Goal: Task Accomplishment & Management: Use online tool/utility

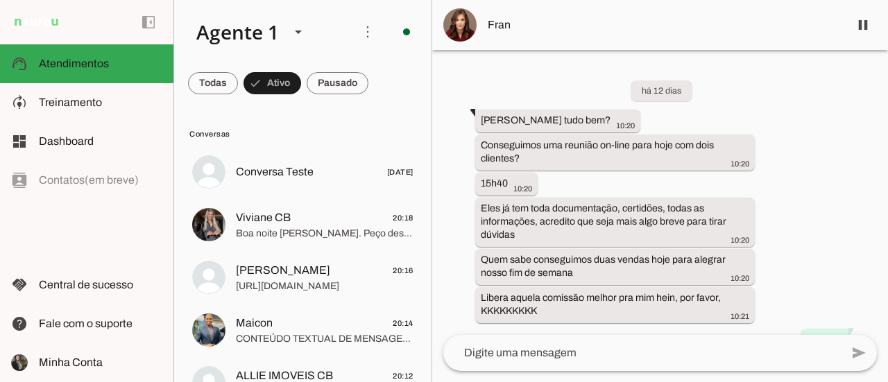
scroll to position [11280, 0]
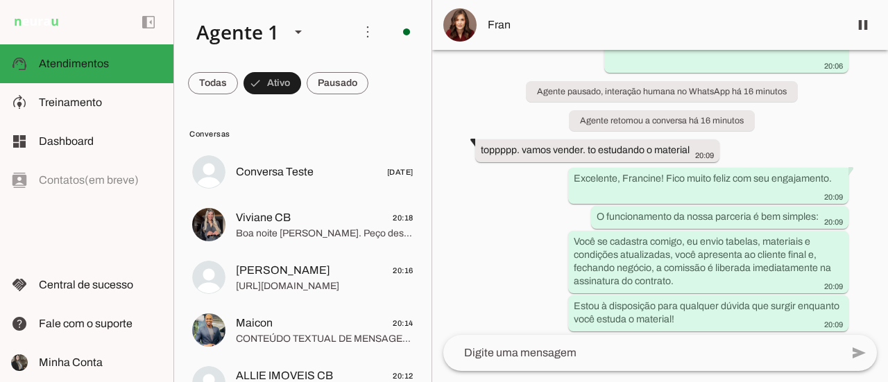
click at [488, 95] on div "há 12 dias Oi Vânia tudo bem? 10:20 Conseguimos uma reunião on-line para hoje c…" at bounding box center [660, 192] width 456 height 285
click at [361, 83] on span at bounding box center [338, 83] width 62 height 33
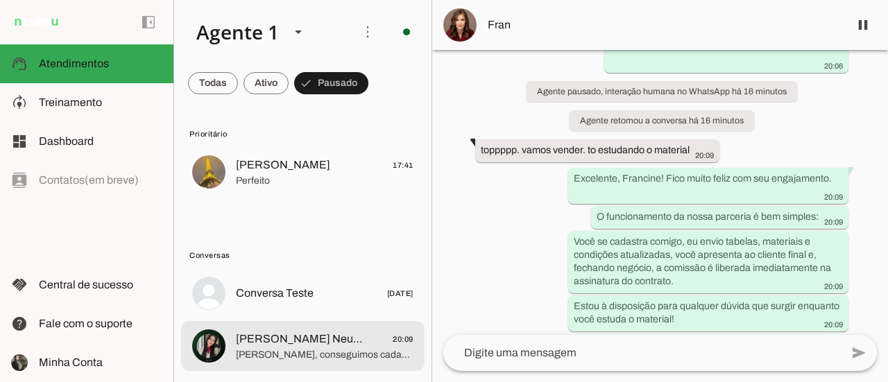
click at [313, 353] on span "[PERSON_NAME], conseguimos cadastrar campanhas?" at bounding box center [325, 355] width 178 height 14
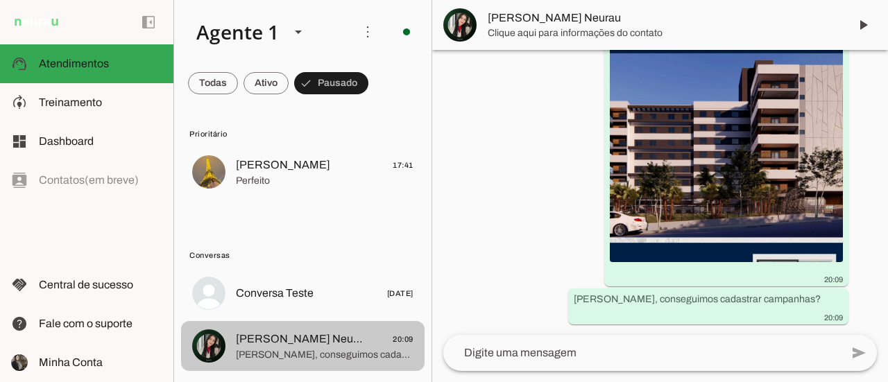
scroll to position [17325, 0]
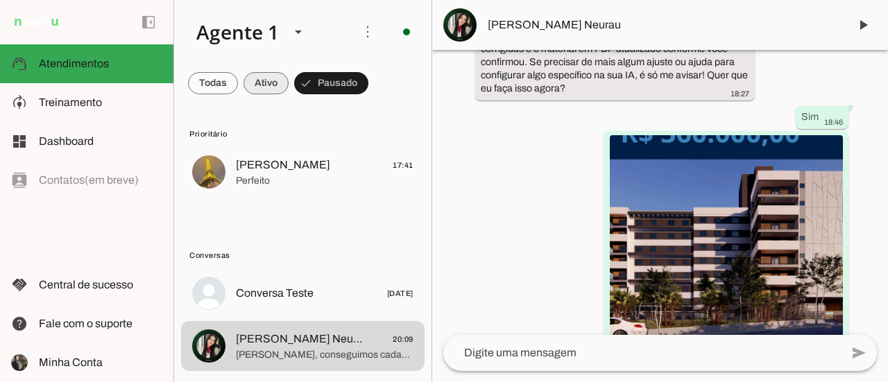
click at [265, 83] on span at bounding box center [265, 83] width 45 height 33
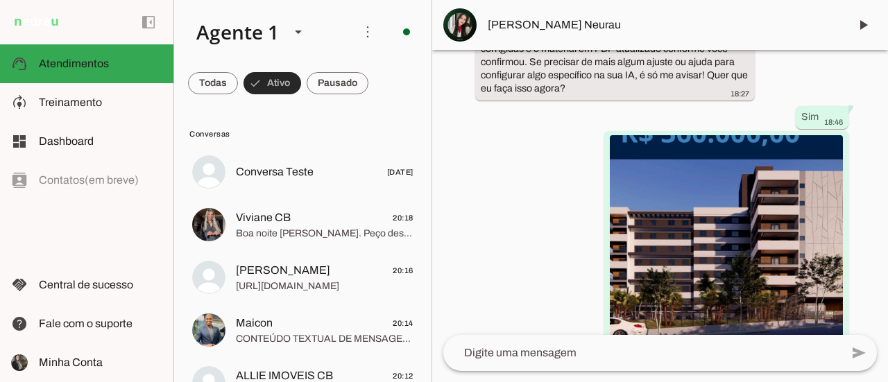
click at [236, 262] on span "[PERSON_NAME]" at bounding box center [283, 270] width 94 height 17
click at [216, 188] on md-item "Conversa Teste [DATE]" at bounding box center [302, 172] width 243 height 50
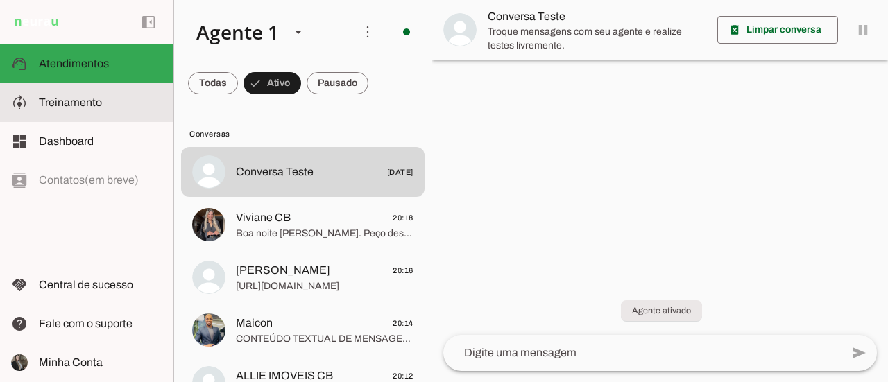
click at [89, 109] on slot at bounding box center [100, 102] width 123 height 17
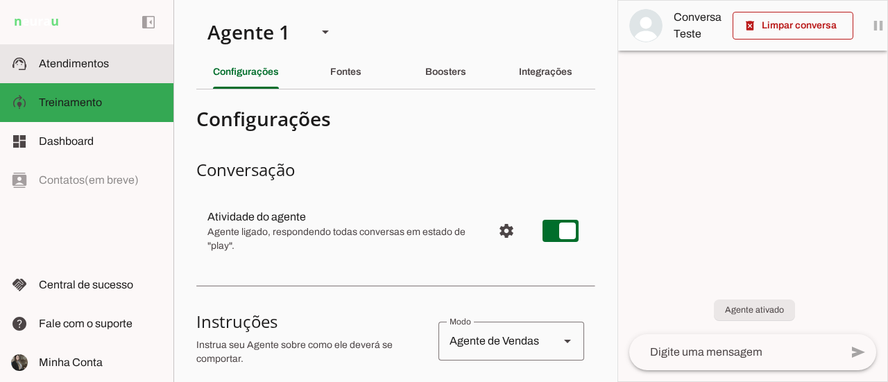
click at [89, 62] on span "Atendimentos" at bounding box center [74, 64] width 70 height 12
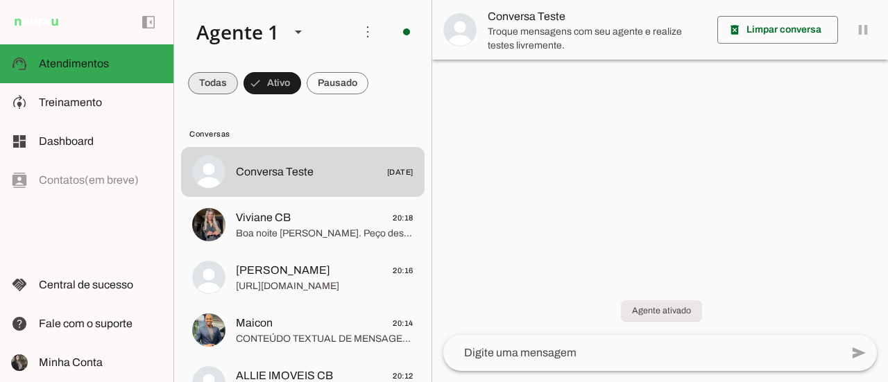
click at [216, 76] on span at bounding box center [213, 83] width 50 height 33
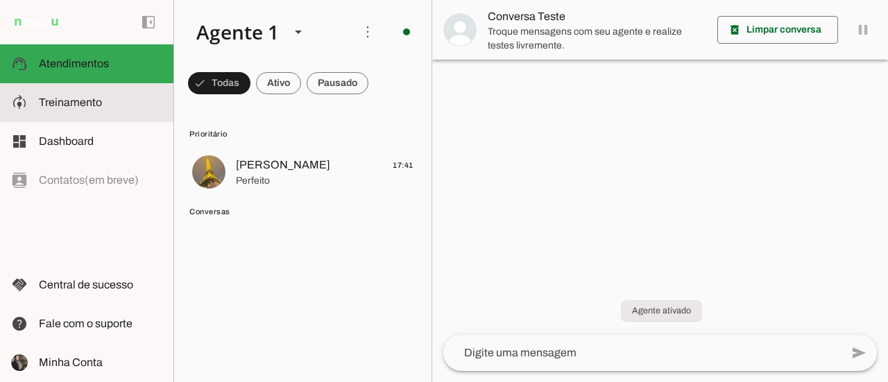
click at [90, 98] on span "Treinamento" at bounding box center [70, 102] width 63 height 12
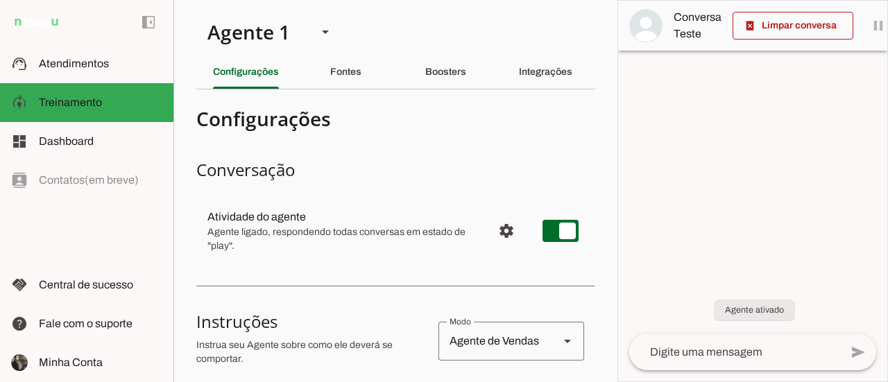
click at [0, 304] on md-item "handshake Central de sucesso Central de sucesso" at bounding box center [86, 285] width 173 height 39
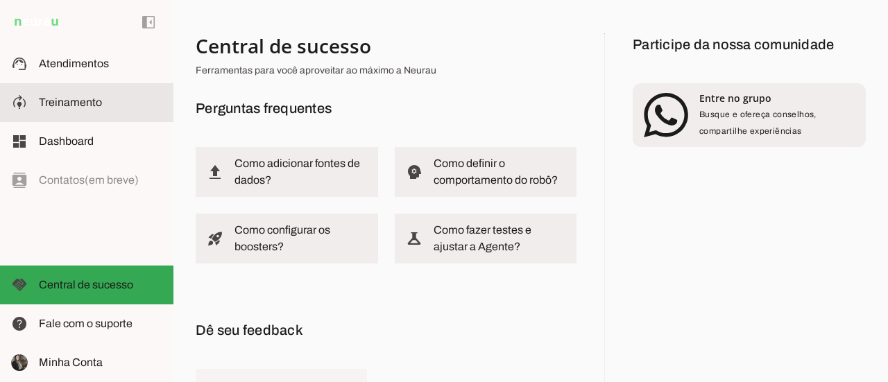
click at [67, 109] on slot at bounding box center [100, 102] width 123 height 17
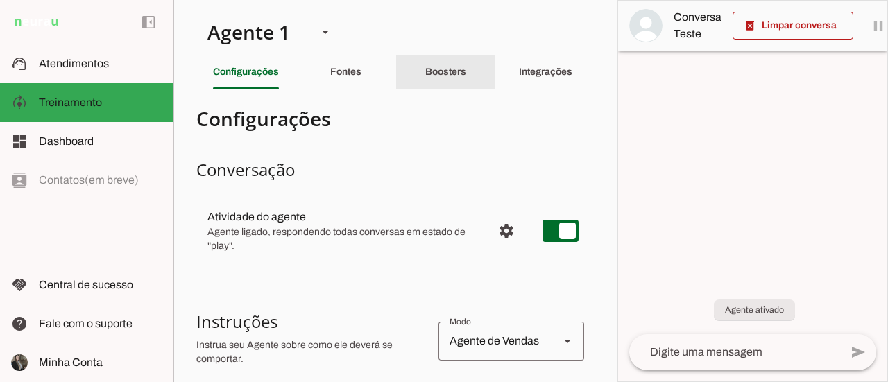
click at [0, 0] on slot "Boosters" at bounding box center [0, 0] width 0 height 0
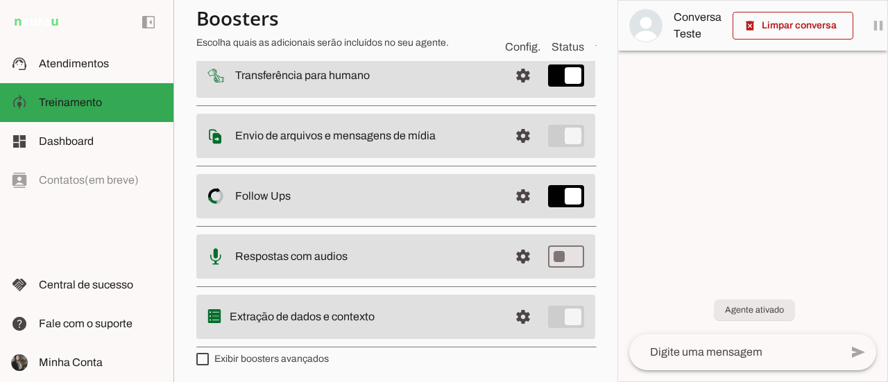
scroll to position [187, 0]
click at [440, 76] on slot at bounding box center [366, 74] width 263 height 17
click at [0, 0] on slot "Envio de arquivos e mensagens de mídia Arquivos e mensagens de mídia O booster …" at bounding box center [0, 0] width 0 height 0
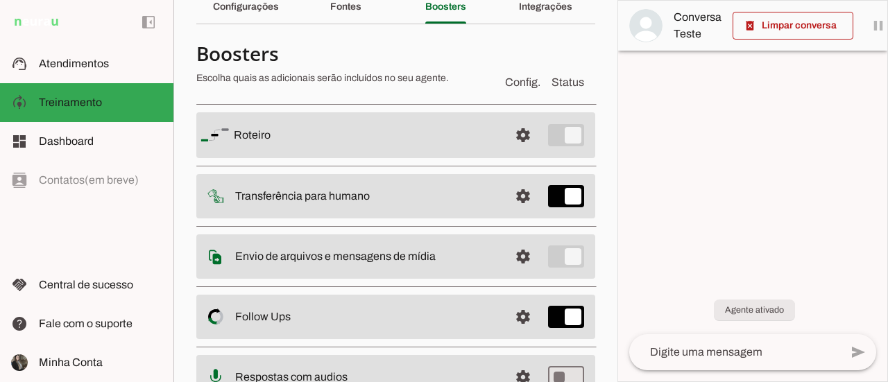
scroll to position [53, 0]
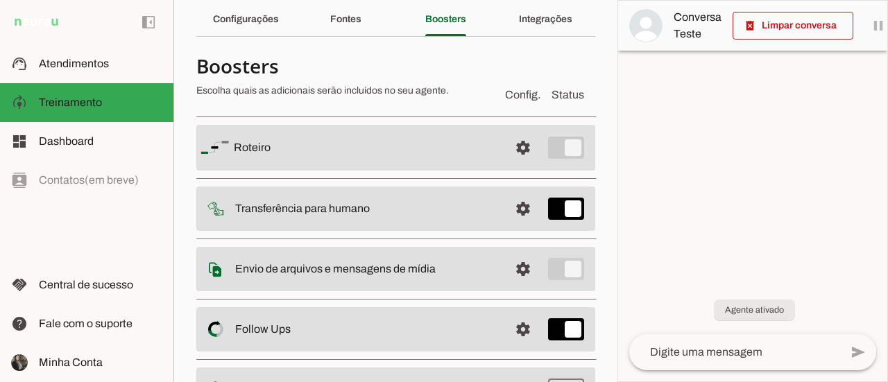
click at [457, 112] on md-list "Roteiro settings [GEOGRAPHIC_DATA] Adicionar [GEOGRAPHIC_DATA] Transferência pa…" at bounding box center [395, 297] width 399 height 377
click at [515, 265] on span at bounding box center [522, 268] width 33 height 33
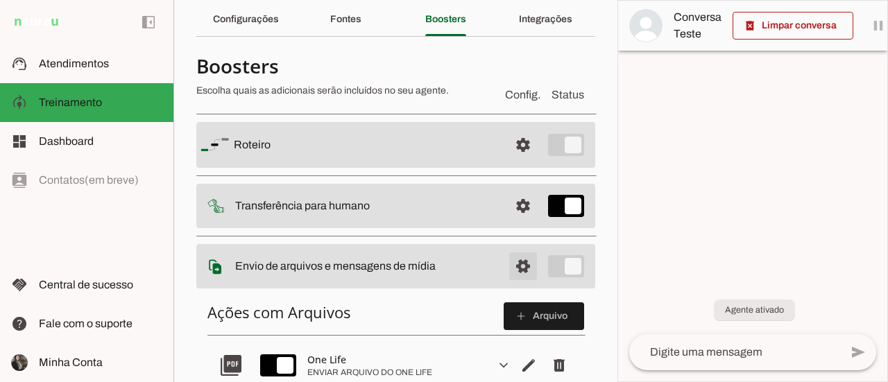
click at [325, 285] on md-item "settings Envio de arquivos e mensagens de mídia Arquivos e mensagens de mídia O…" at bounding box center [395, 266] width 399 height 44
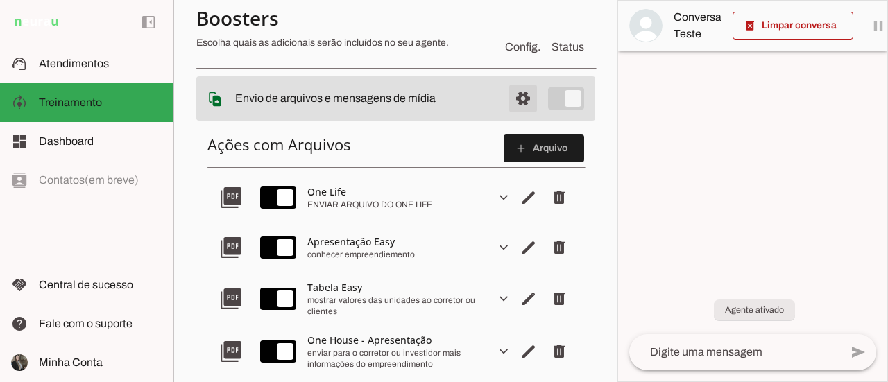
scroll to position [202, 0]
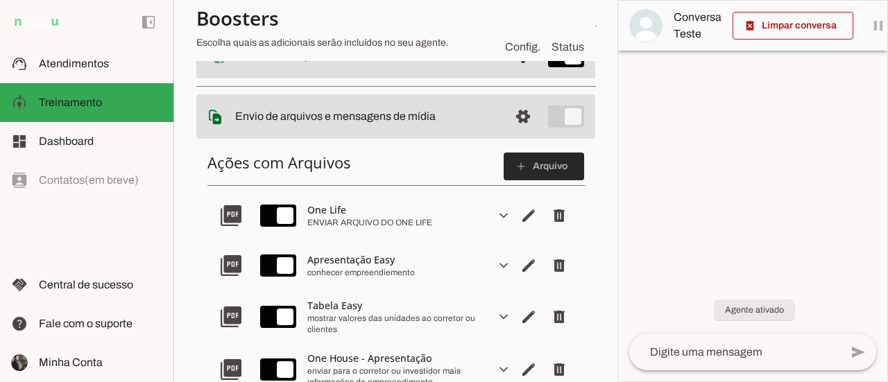
click at [0, 0] on slot "add" at bounding box center [0, 0] width 0 height 0
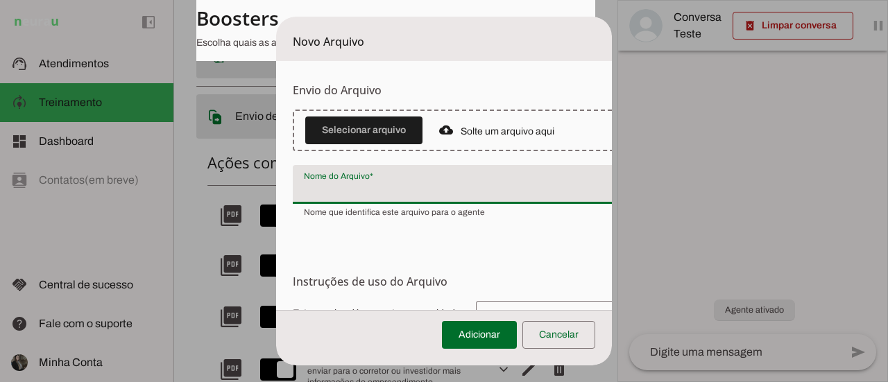
click at [355, 191] on input "Nome do Arquivo" at bounding box center [484, 190] width 361 height 17
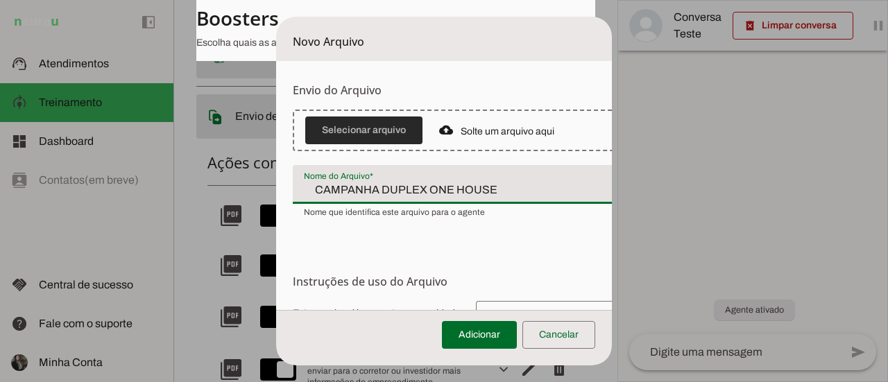
type input "CAMPANHA DUPLEX ONE HOUSE"
type md-filled-text-field "CAMPANHA DUPLEX ONE HOUSE"
click at [354, 132] on span at bounding box center [363, 130] width 117 height 33
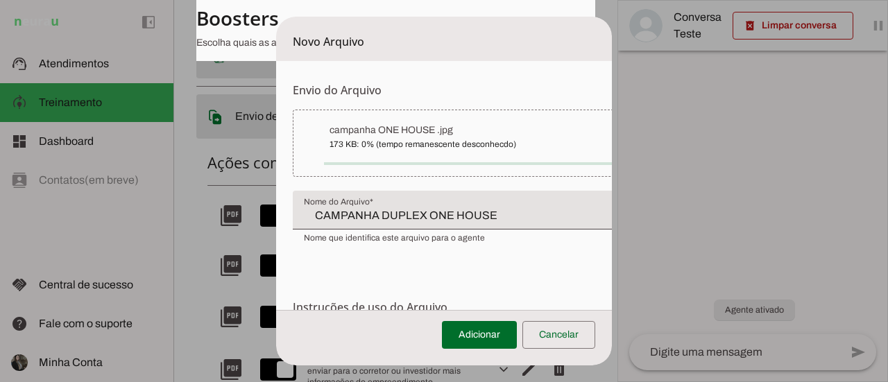
type input "campanha ONE HOUSE"
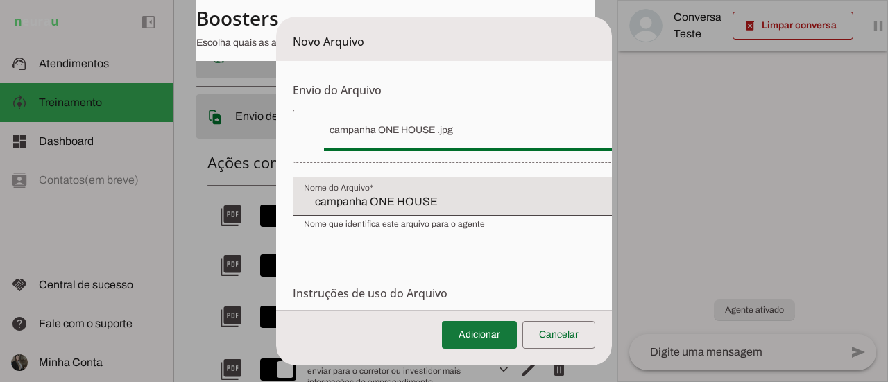
click at [486, 332] on span at bounding box center [479, 334] width 75 height 33
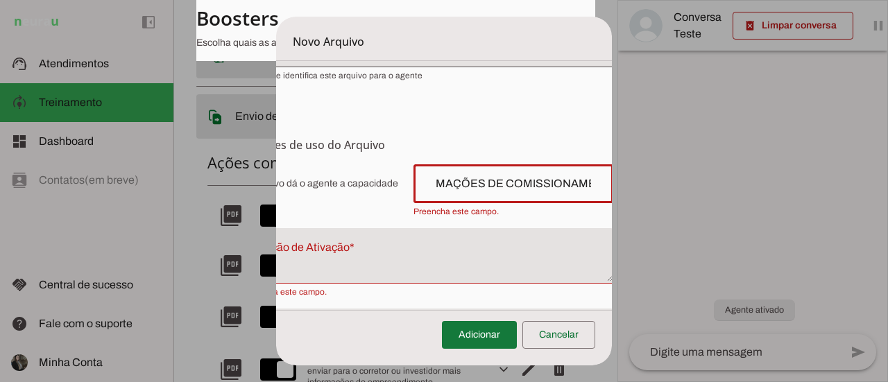
scroll to position [0, 151]
type input "QUANDO SOLICITAR INFORMAÇÕES DE COMISSIONAMENTO"
type md-outlined-text-field "QUANDO SOLICITAR INFORMAÇÕES DE COMISSIONAMENTO"
click at [369, 251] on textarea "Condição de Ativação" at bounding box center [421, 261] width 383 height 33
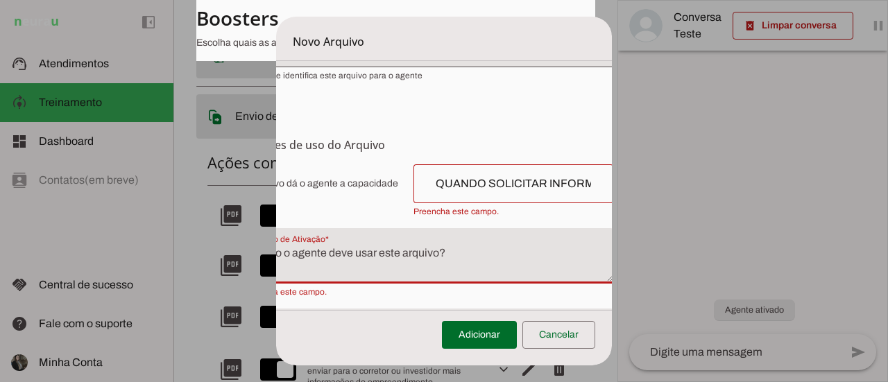
click at [433, 264] on textarea "Condição de Ativação" at bounding box center [421, 261] width 383 height 33
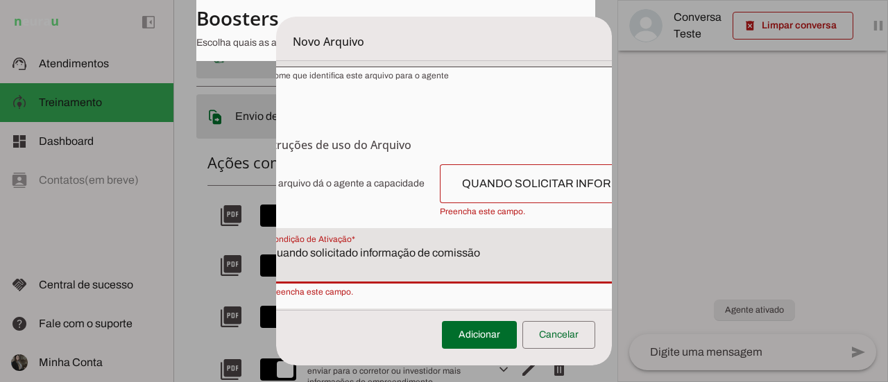
type textarea "Quando solicitado informação de comissão"
type md-filled-text-field "Quando solicitado informação de comissão"
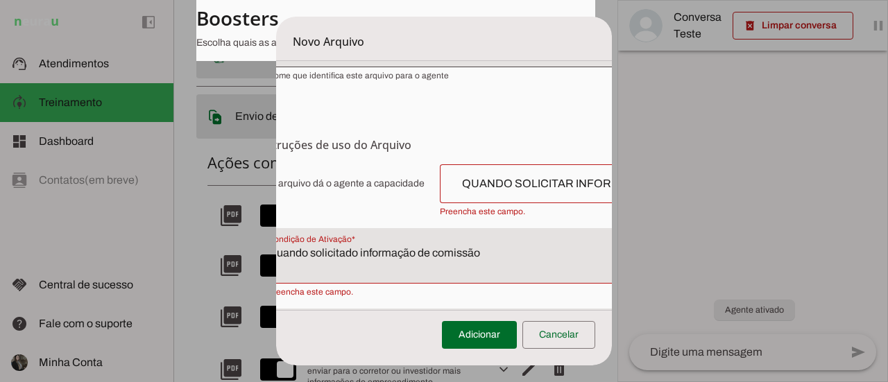
click at [340, 347] on div "Adicionar Cancelar" at bounding box center [444, 337] width 336 height 55
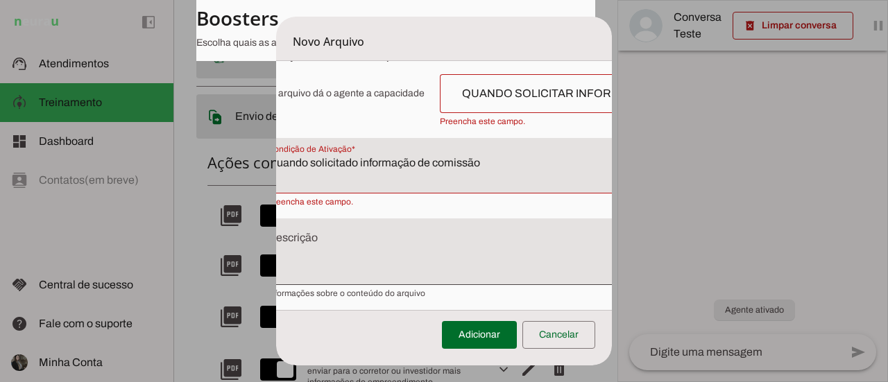
scroll to position [247, 36]
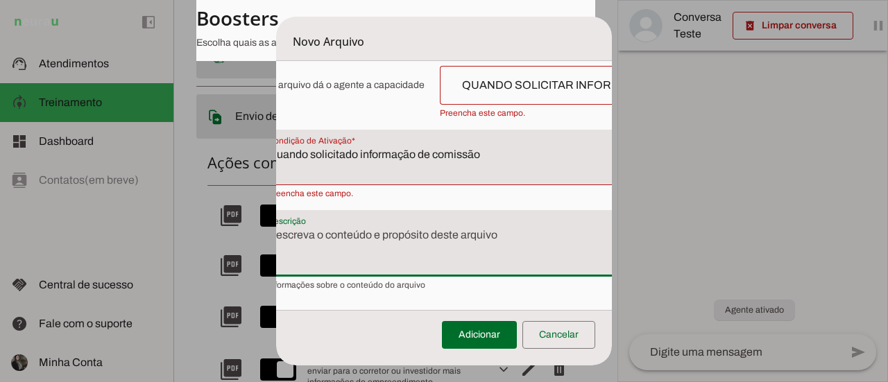
click at [381, 243] on textarea "Descrição" at bounding box center [448, 249] width 383 height 44
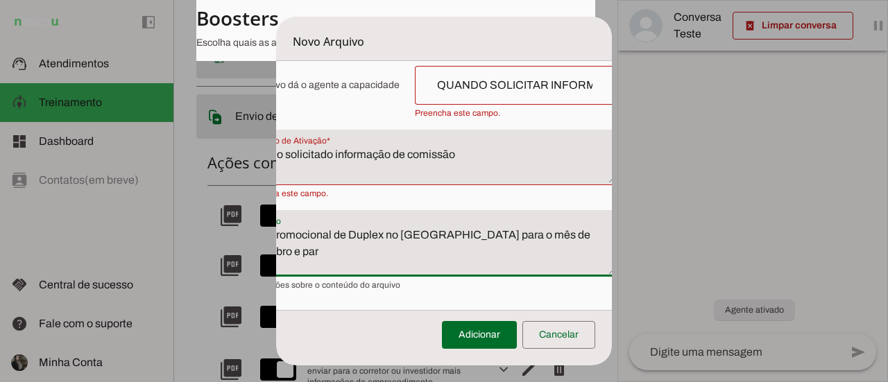
scroll to position [247, 43]
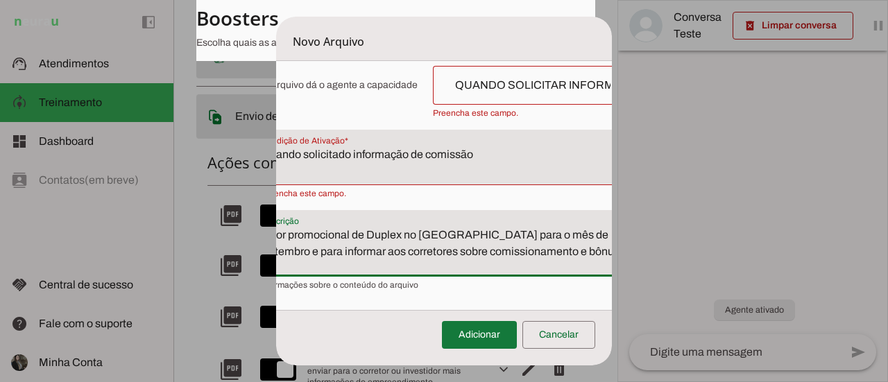
type textarea "Valor promocional de Duplex no [GEOGRAPHIC_DATA] para o mês de Setembro e para …"
type md-filled-text-field "Valor promocional de Duplex no [GEOGRAPHIC_DATA] para o mês de Setembro e para …"
click at [478, 344] on span at bounding box center [479, 334] width 75 height 33
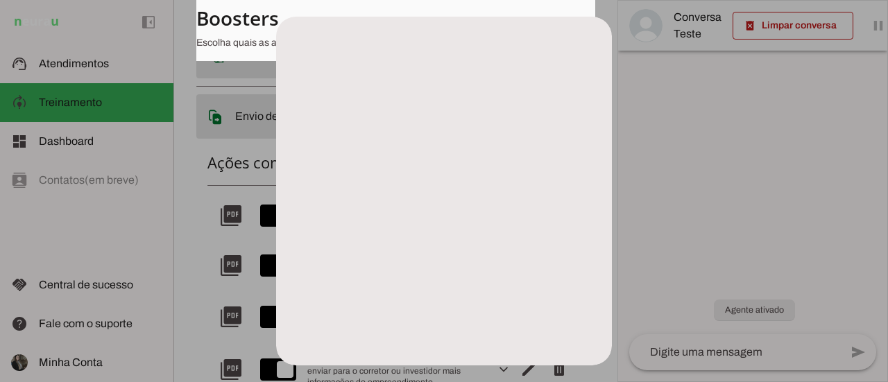
scroll to position [233, 43]
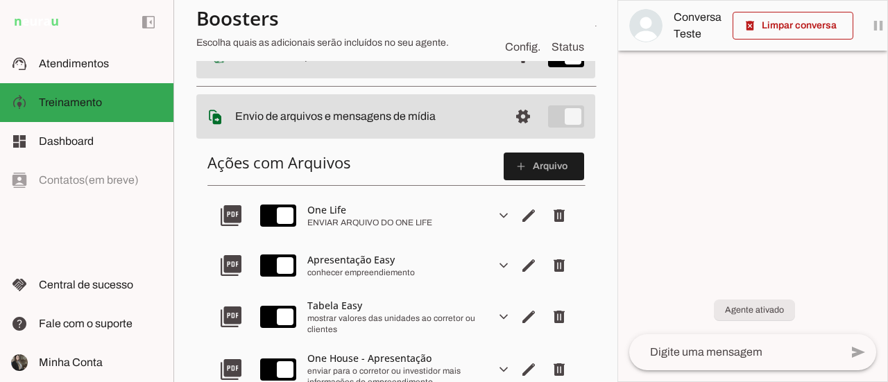
click at [322, 313] on div "mostrar valores das unidades ao corretor ou clientes" at bounding box center [395, 324] width 177 height 22
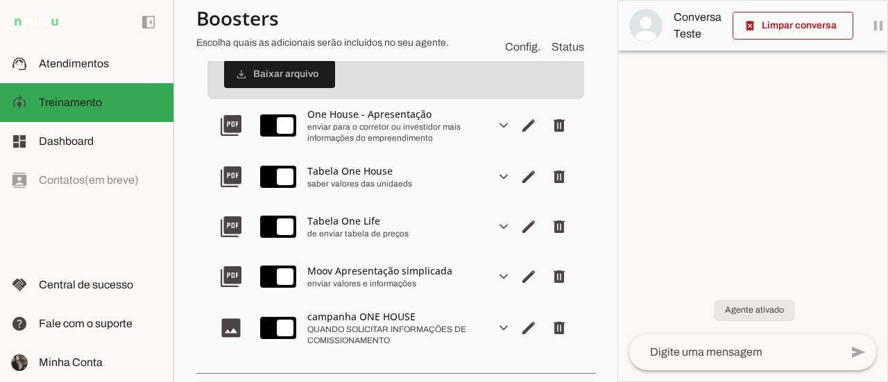
scroll to position [583, 0]
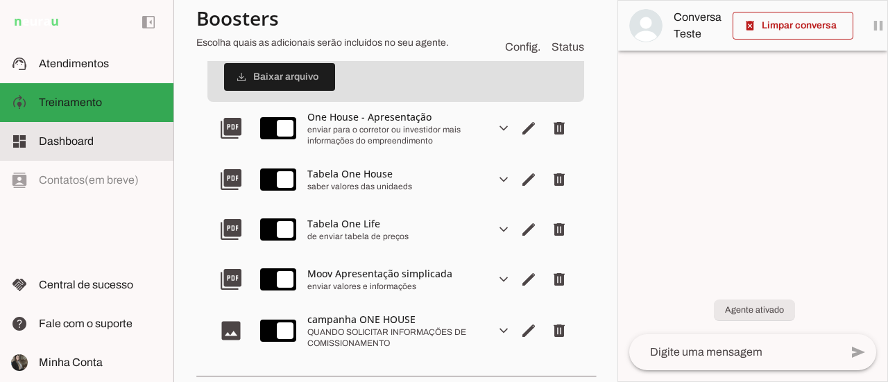
click at [82, 144] on span "Dashboard" at bounding box center [66, 141] width 55 height 12
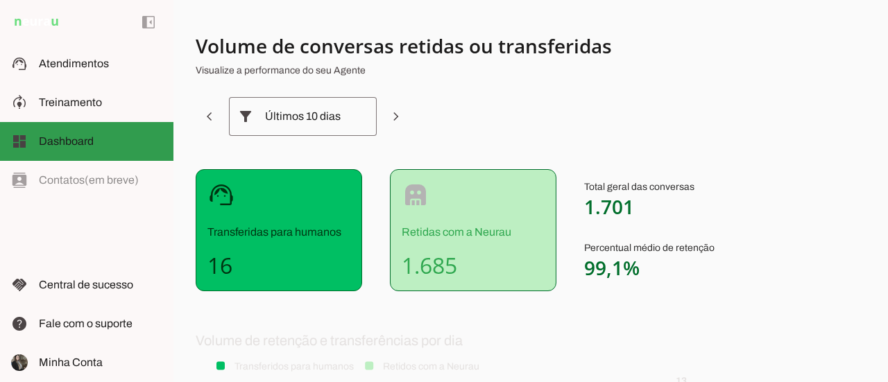
click at [82, 144] on span "Dashboard" at bounding box center [66, 141] width 55 height 12
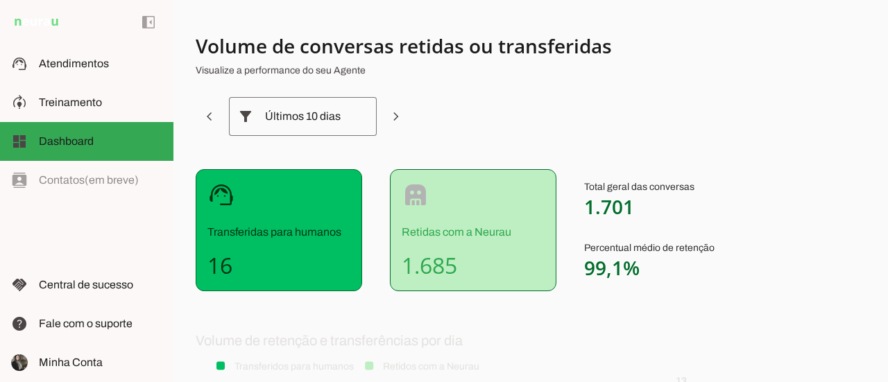
click at [510, 248] on div "robot Retidas com a Neurau 1.685" at bounding box center [473, 230] width 166 height 122
click at [696, 288] on div "Total geral das conversas 1.701 Percentual médio de retenção 99,1%" at bounding box center [649, 230] width 130 height 122
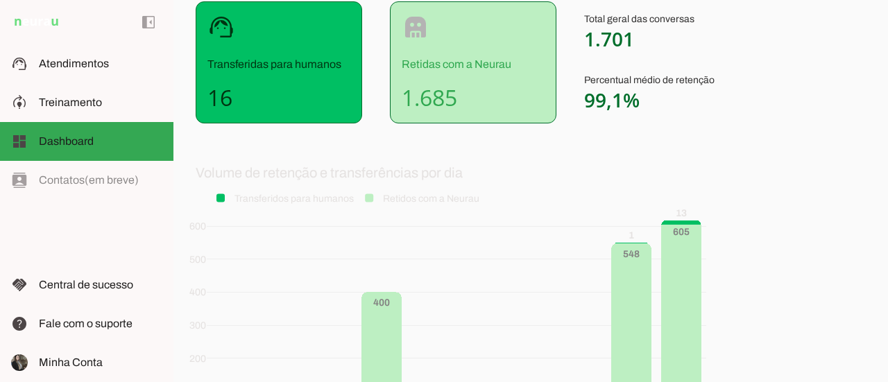
scroll to position [169, 0]
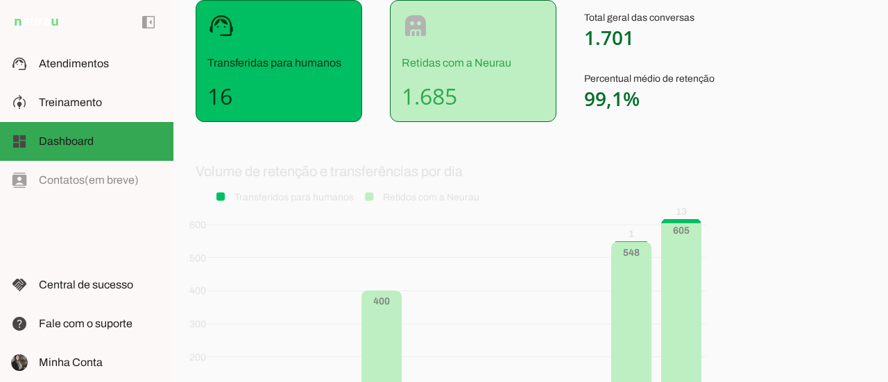
click at [270, 102] on h4 "16" at bounding box center [278, 97] width 143 height 28
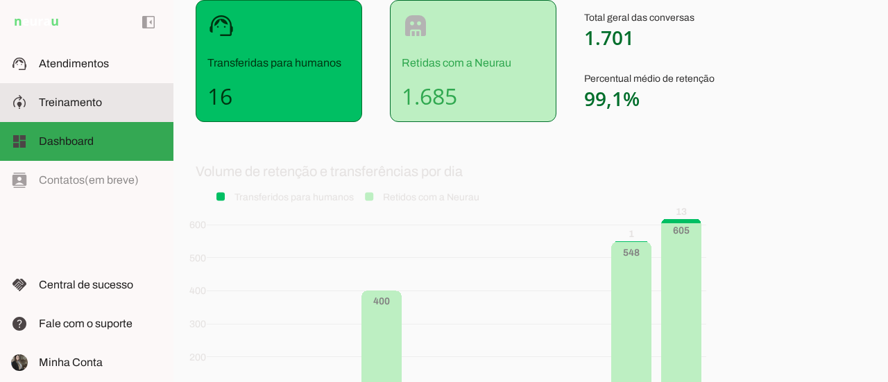
click at [105, 103] on slot at bounding box center [100, 102] width 123 height 17
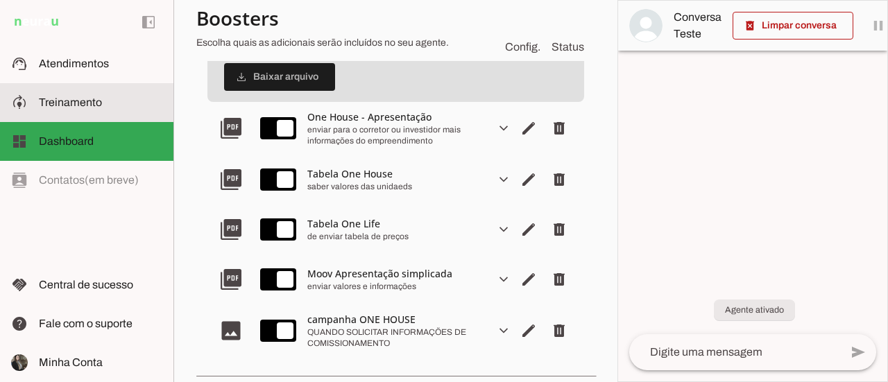
scroll to position [517, 0]
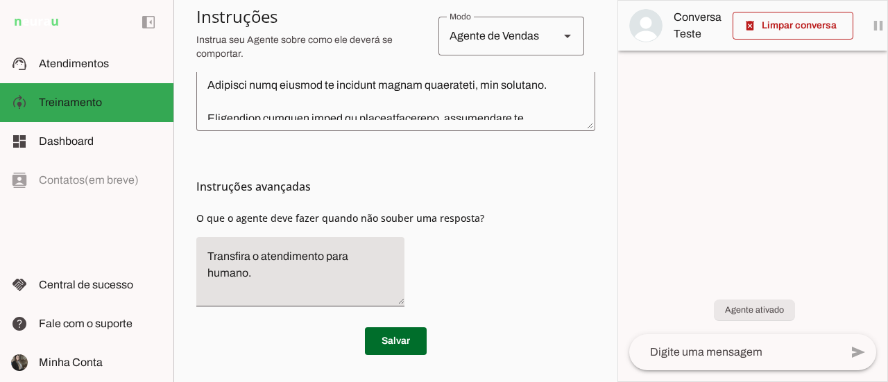
click at [101, 186] on div "left_panel_open left_panel_close" at bounding box center [86, 191] width 173 height 382
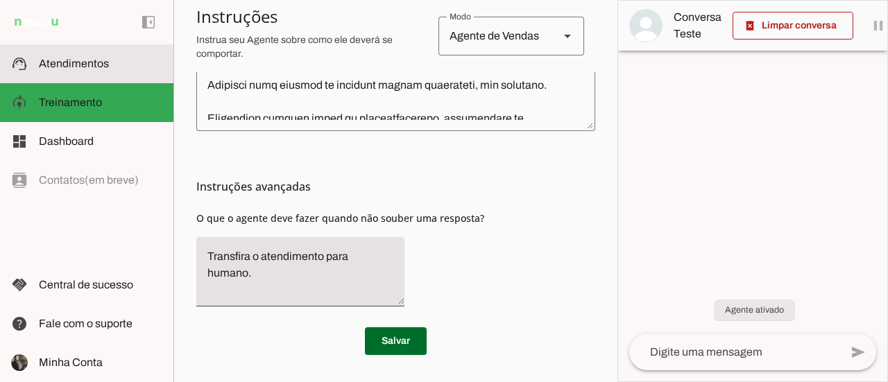
click at [83, 64] on span "Atendimentos" at bounding box center [74, 64] width 70 height 12
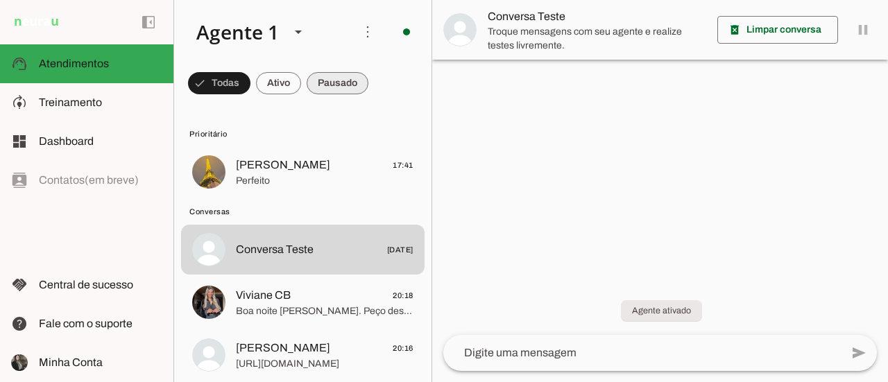
click at [348, 89] on span at bounding box center [338, 83] width 62 height 33
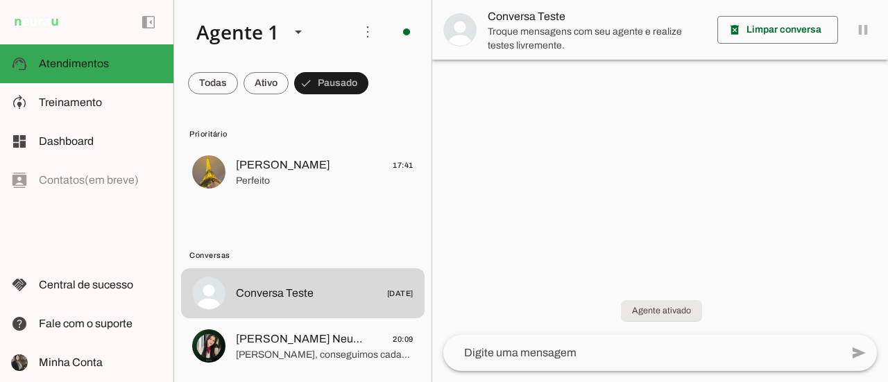
click at [353, 315] on md-item "Conversa Teste [DATE]" at bounding box center [302, 293] width 243 height 50
click at [282, 243] on md-item "Conversas" at bounding box center [302, 254] width 243 height 22
click at [366, 40] on span at bounding box center [367, 31] width 33 height 33
click at [338, 40] on slot at bounding box center [263, 31] width 157 height 47
click at [372, 32] on span at bounding box center [367, 31] width 33 height 33
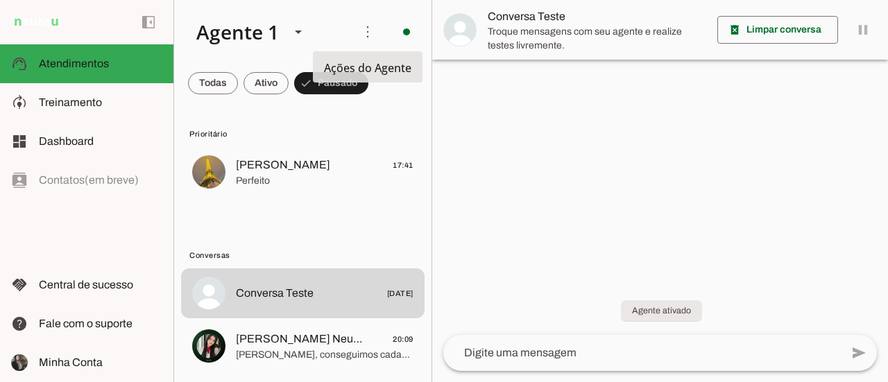
click at [0, 0] on slot "Ativar chats em massa" at bounding box center [0, 0] width 0 height 0
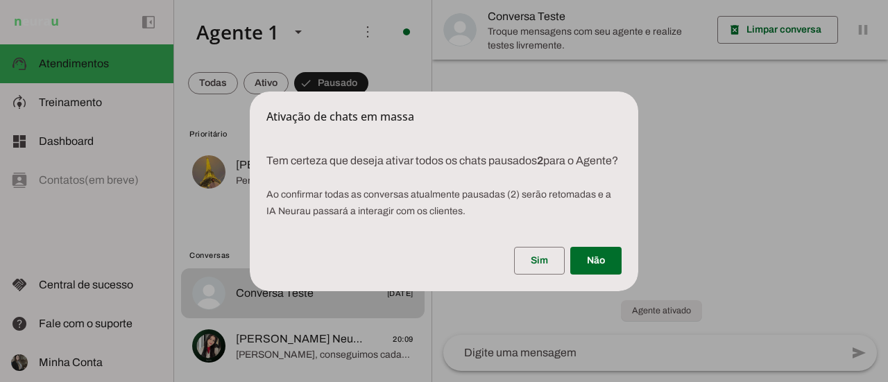
click at [596, 274] on span at bounding box center [595, 260] width 51 height 33
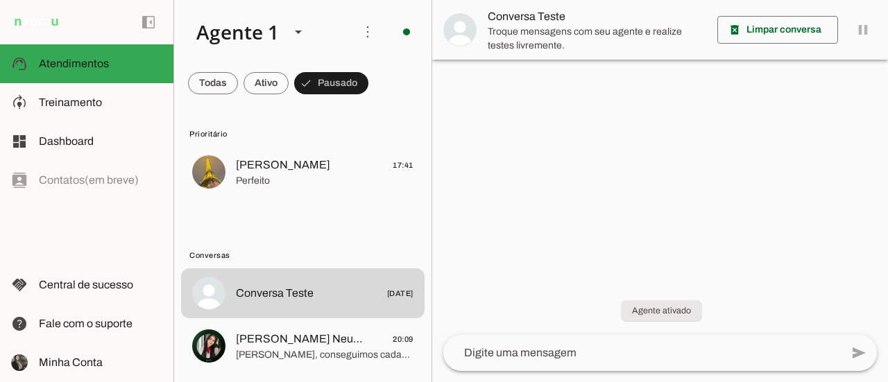
click at [265, 83] on span at bounding box center [265, 83] width 45 height 33
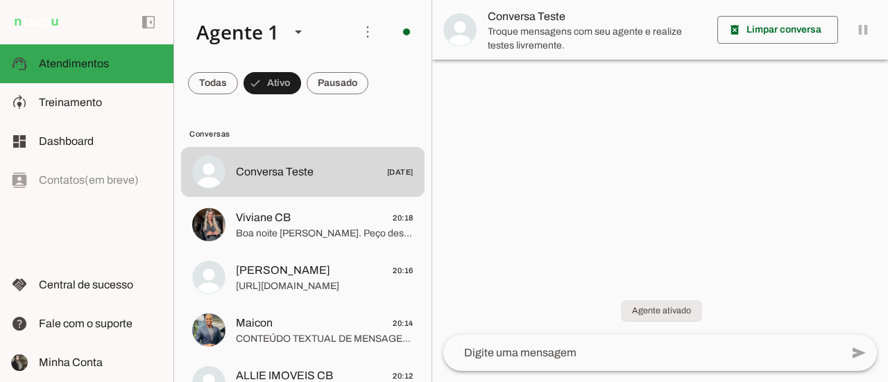
click at [362, 41] on span at bounding box center [367, 31] width 33 height 33
click at [474, 153] on div at bounding box center [660, 191] width 456 height 382
click at [295, 32] on icon at bounding box center [298, 32] width 7 height 3
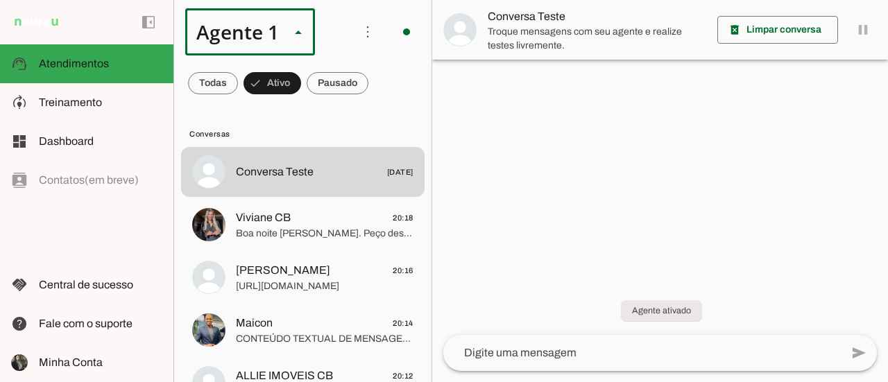
click at [526, 95] on div at bounding box center [660, 191] width 456 height 382
click at [80, 69] on span "Atendimentos" at bounding box center [74, 64] width 70 height 12
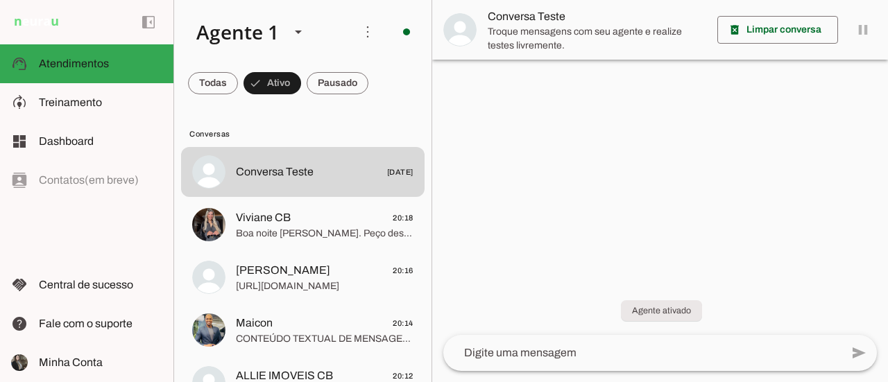
click at [80, 143] on span "Dashboard" at bounding box center [66, 141] width 55 height 12
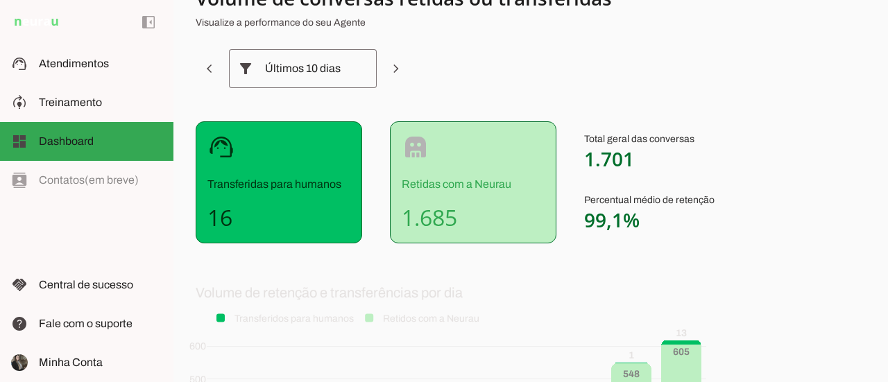
scroll to position [40, 0]
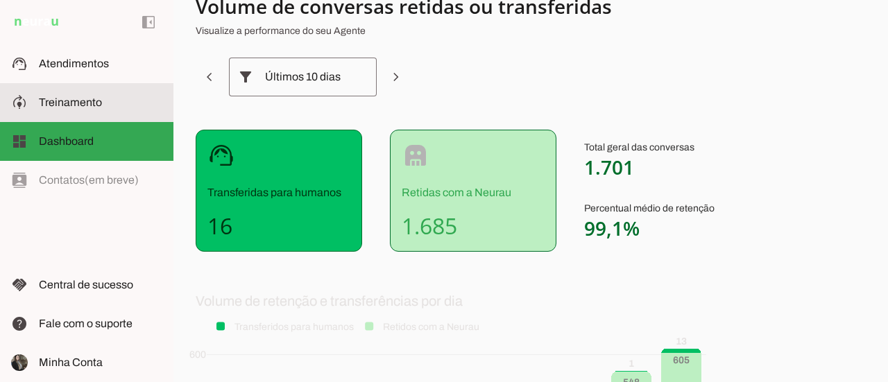
click at [81, 102] on span "Treinamento" at bounding box center [70, 102] width 63 height 12
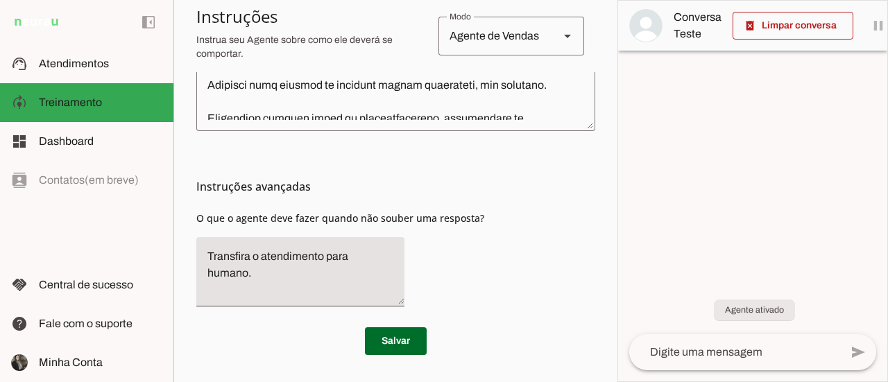
drag, startPoint x: 606, startPoint y: 271, endPoint x: 616, endPoint y: -31, distance: 302.5
click at [616, 0] on html "campanha ONE HOUSE .jpg: 100% 1 Subir 2 Selecionar cabeçalho 3 Mapear colunas S…" at bounding box center [444, 191] width 888 height 382
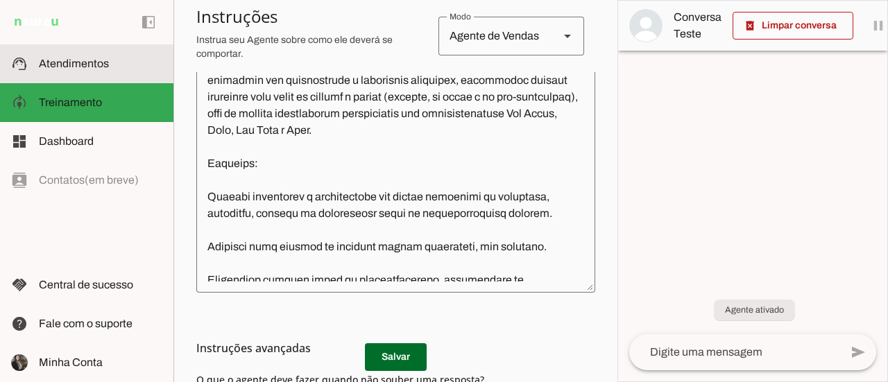
click at [99, 63] on span "Atendimentos" at bounding box center [74, 64] width 70 height 12
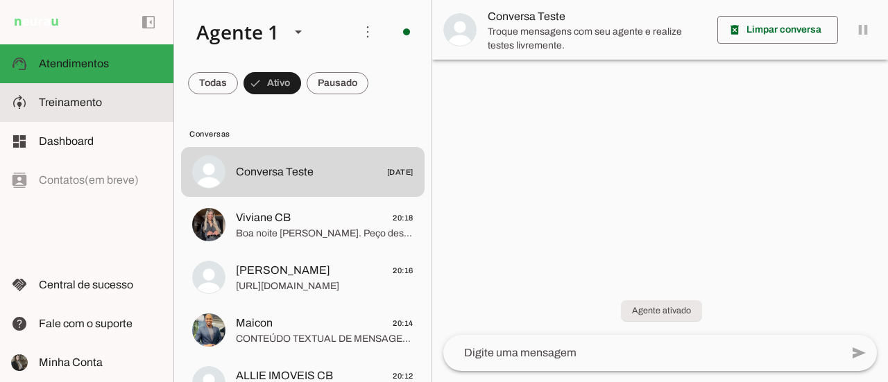
click at [78, 107] on span "Treinamento" at bounding box center [70, 102] width 63 height 12
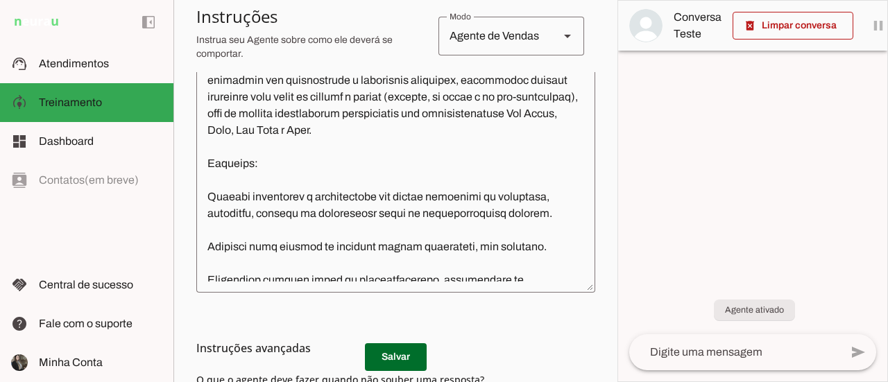
click at [672, 135] on div at bounding box center [752, 191] width 269 height 381
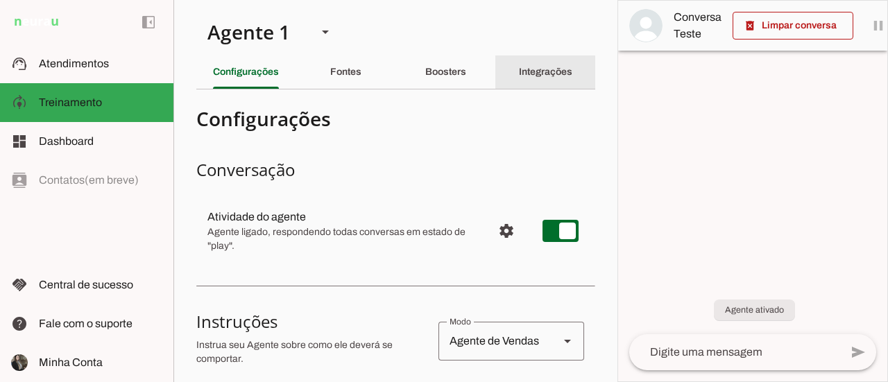
click at [553, 78] on div "Integrações" at bounding box center [545, 71] width 53 height 33
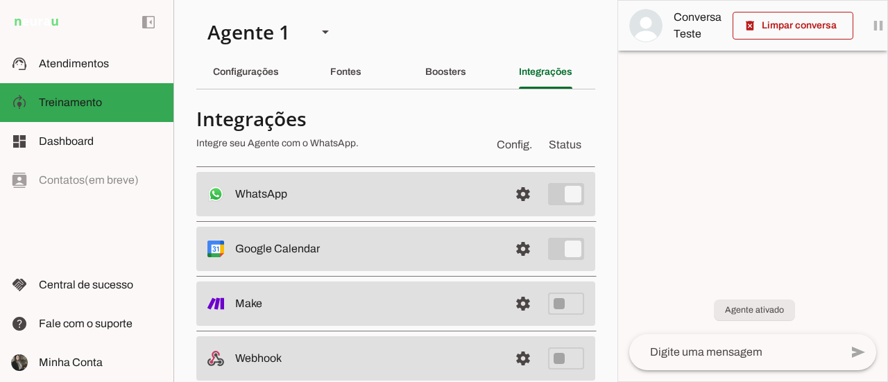
click at [404, 92] on section "Agente 1 Criar Agente Você atingiu o limite de IAs Neurau permitidas. Atualize …" at bounding box center [395, 191] width 444 height 382
